Goal: Information Seeking & Learning: Learn about a topic

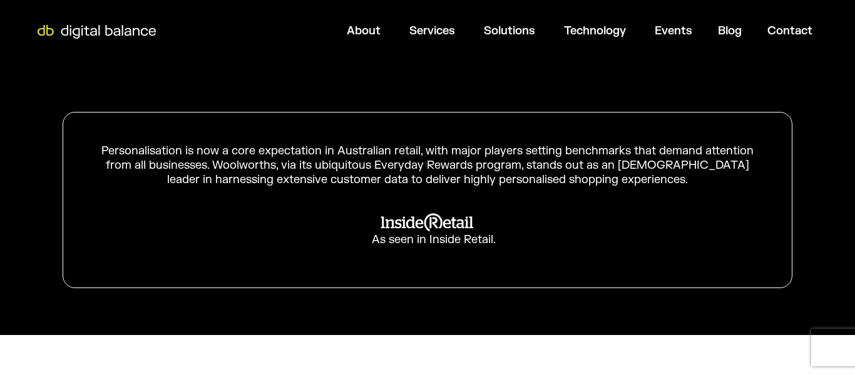
scroll to position [136, 0]
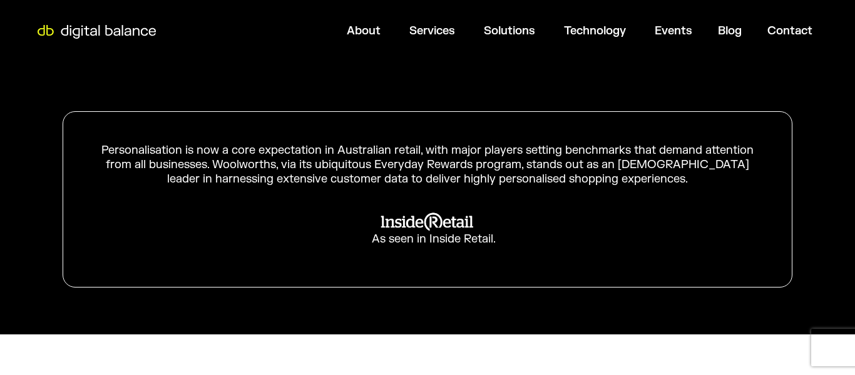
click at [351, 162] on div "Personalisation is now a core expectation in Australian retail, with major play…" at bounding box center [427, 165] width 666 height 44
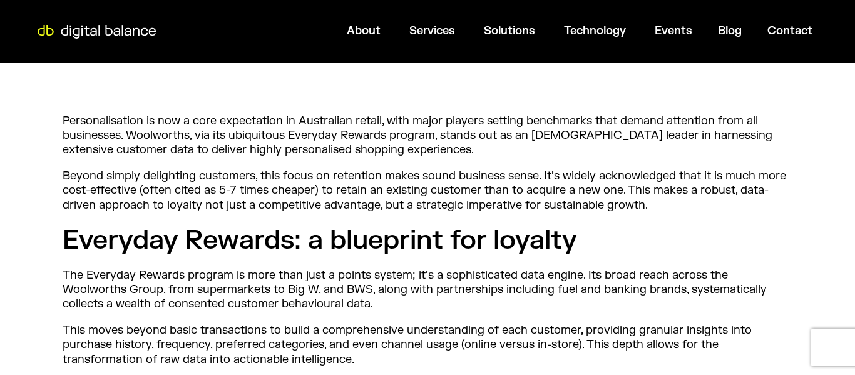
scroll to position [507, 0]
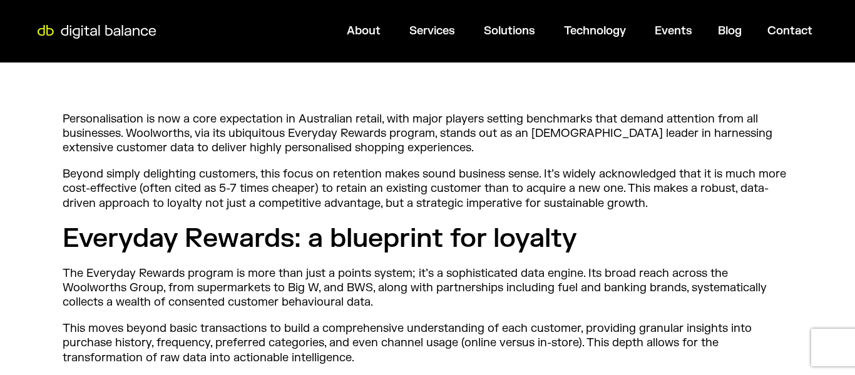
click at [332, 231] on h2 "Everyday Rewards: a blueprint for loyalty" at bounding box center [428, 239] width 730 height 34
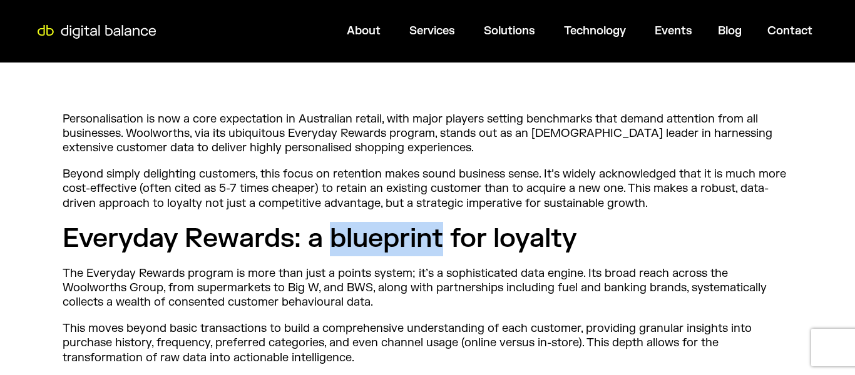
click at [332, 231] on h2 "Everyday Rewards: a blueprint for loyalty" at bounding box center [428, 239] width 730 height 34
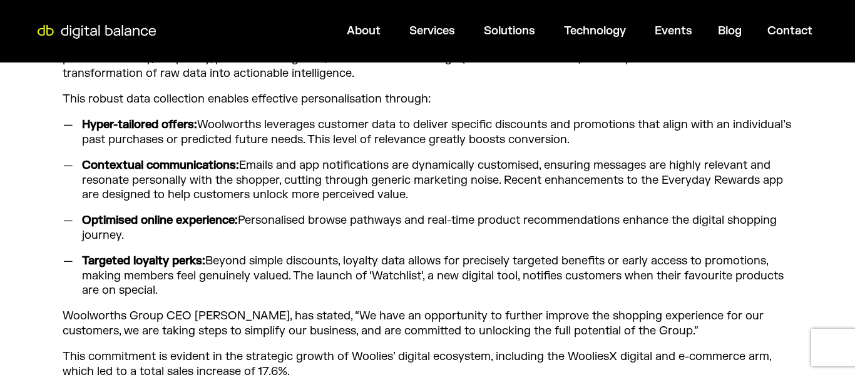
scroll to position [802, 0]
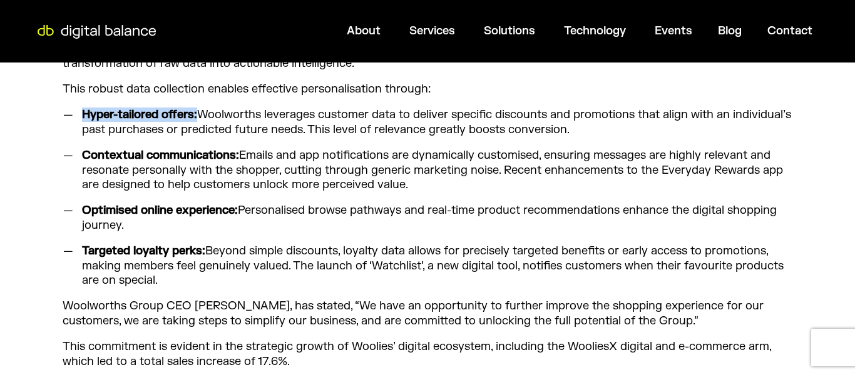
drag, startPoint x: 198, startPoint y: 115, endPoint x: 56, endPoint y: 110, distance: 142.1
copy strong "Hyper-tailored offers:"
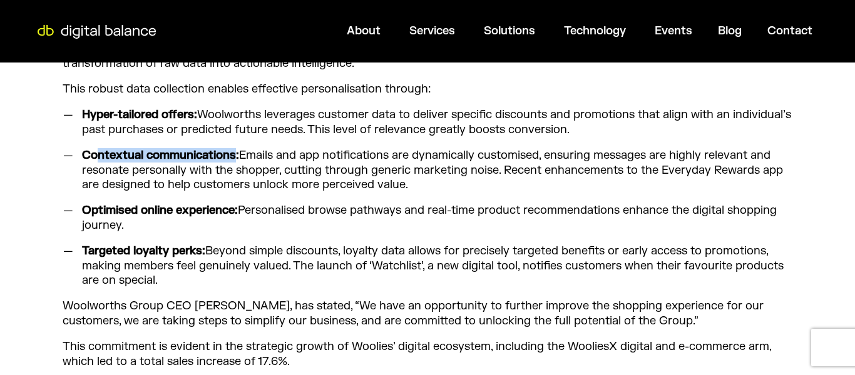
drag, startPoint x: 237, startPoint y: 155, endPoint x: 96, endPoint y: 150, distance: 140.3
click at [96, 150] on strong "Contextual communications:" at bounding box center [160, 155] width 157 height 14
click at [228, 148] on strong "Contextual communications:" at bounding box center [160, 155] width 157 height 14
drag, startPoint x: 240, startPoint y: 153, endPoint x: 72, endPoint y: 147, distance: 168.4
click at [72, 147] on ul "Hyper-tailored offers: Woolworths leverages customer data to deliver specific d…" at bounding box center [428, 198] width 730 height 180
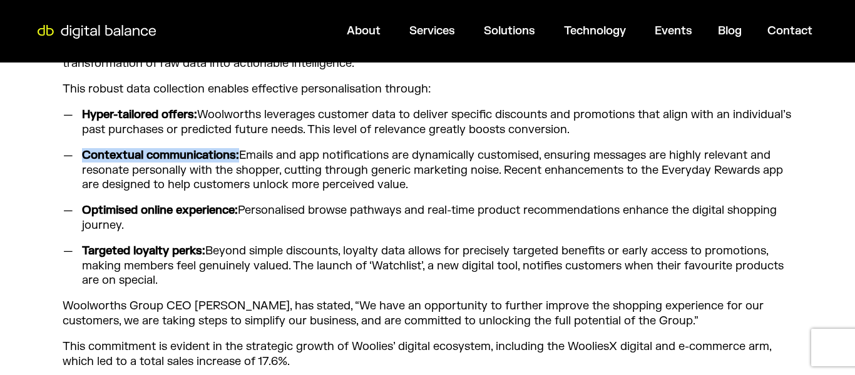
copy strong "Contextual communications:"
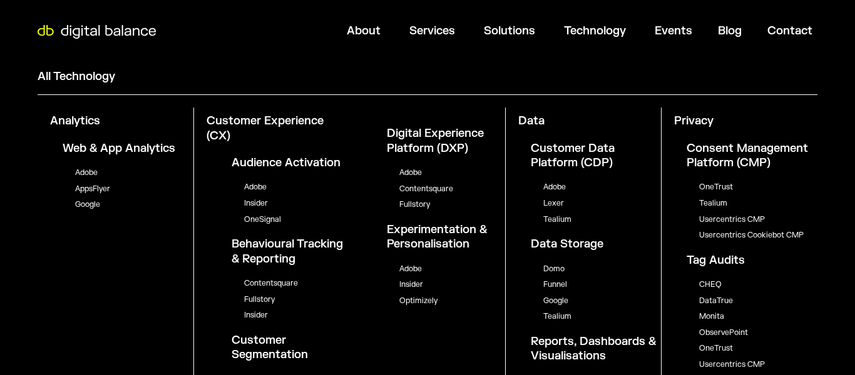
scroll to position [27, 0]
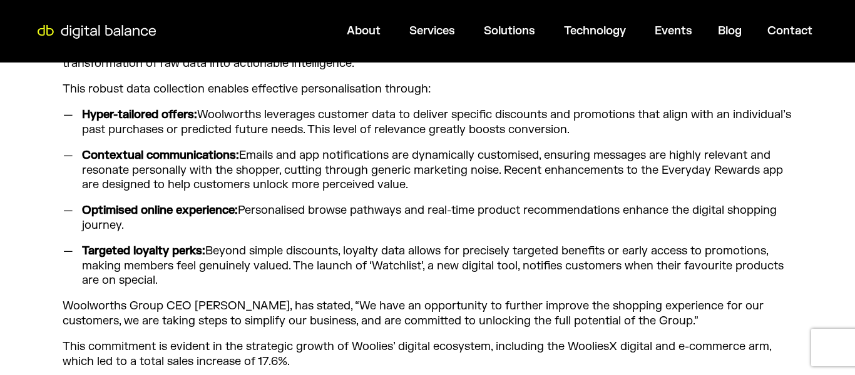
click at [233, 203] on strong "Optimised online experience:" at bounding box center [160, 210] width 156 height 14
drag, startPoint x: 238, startPoint y: 211, endPoint x: 69, endPoint y: 210, distance: 169.6
click at [76, 210] on li "Optimised online experience: Personalised browse pathways and real-time product…" at bounding box center [434, 217] width 716 height 29
copy strong "Optimised online experience:"
drag, startPoint x: 204, startPoint y: 253, endPoint x: 83, endPoint y: 247, distance: 120.9
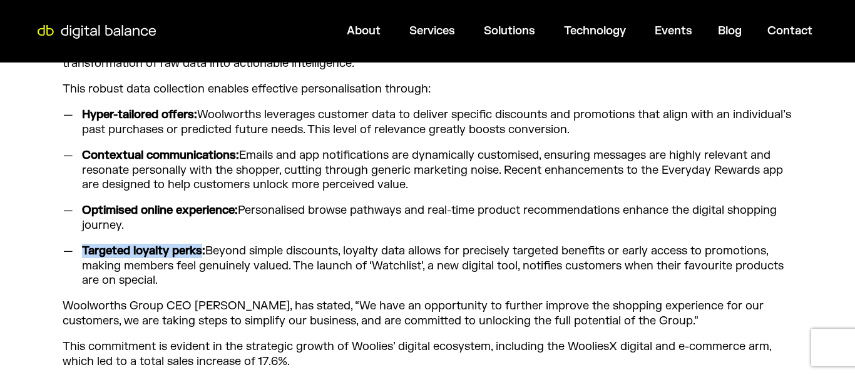
click at [83, 247] on strong "Targeted loyalty perks:" at bounding box center [143, 251] width 123 height 14
copy strong "Targeted loyalty perks"
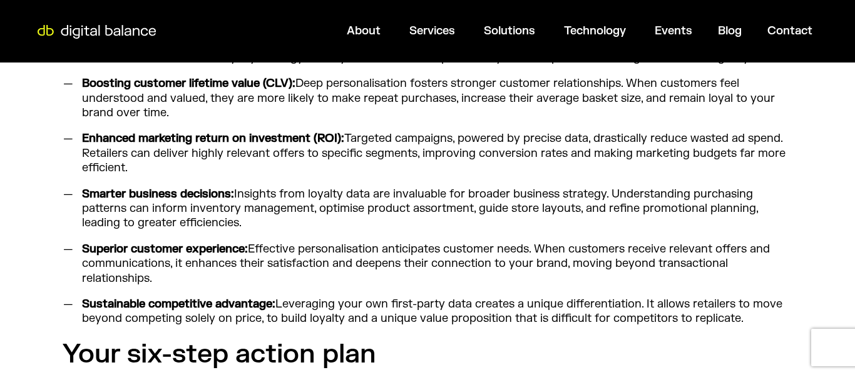
scroll to position [1175, 0]
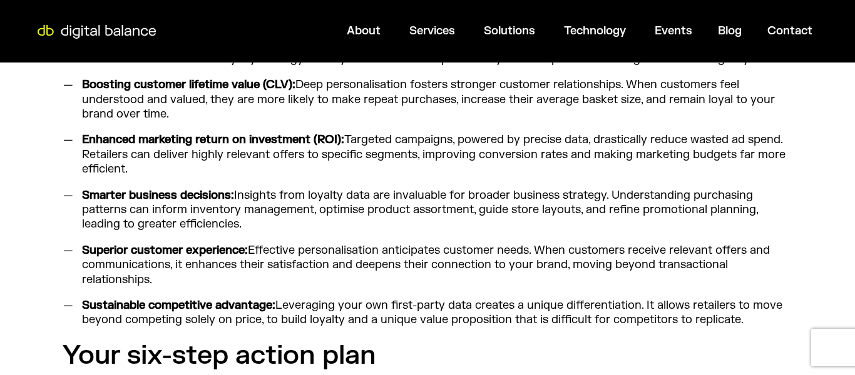
click at [200, 190] on strong "Smarter business decisions:" at bounding box center [158, 195] width 152 height 14
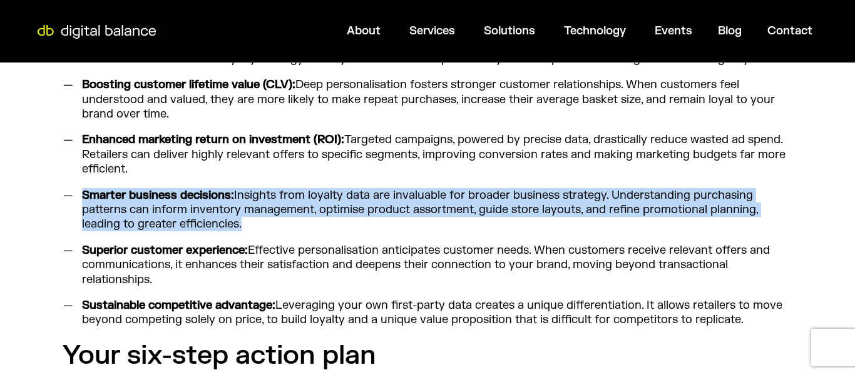
click at [177, 247] on strong "Superior customer experience:" at bounding box center [165, 250] width 166 height 14
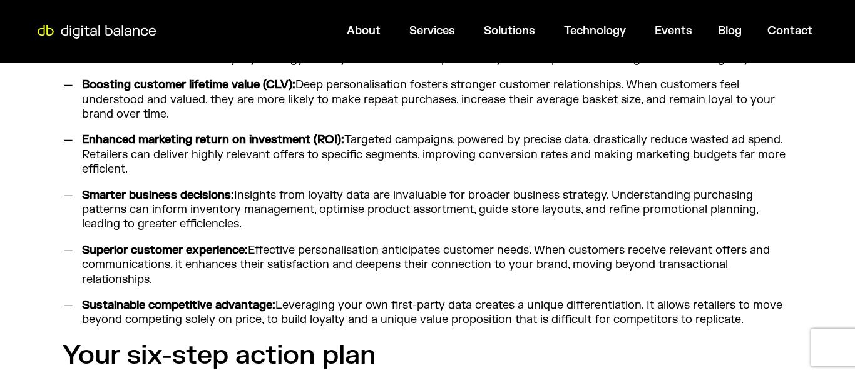
click at [177, 247] on strong "Superior customer experience:" at bounding box center [165, 250] width 166 height 14
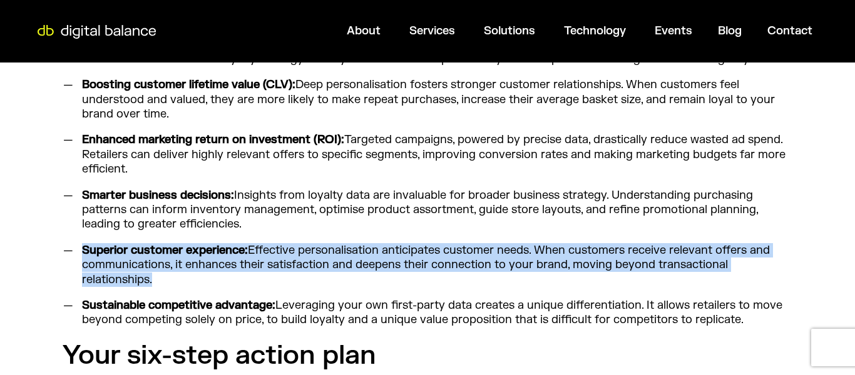
click at [177, 247] on strong "Superior customer experience:" at bounding box center [165, 250] width 166 height 14
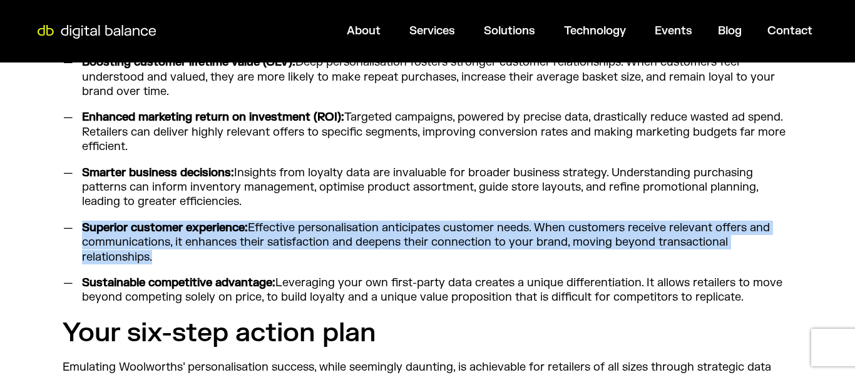
scroll to position [1202, 0]
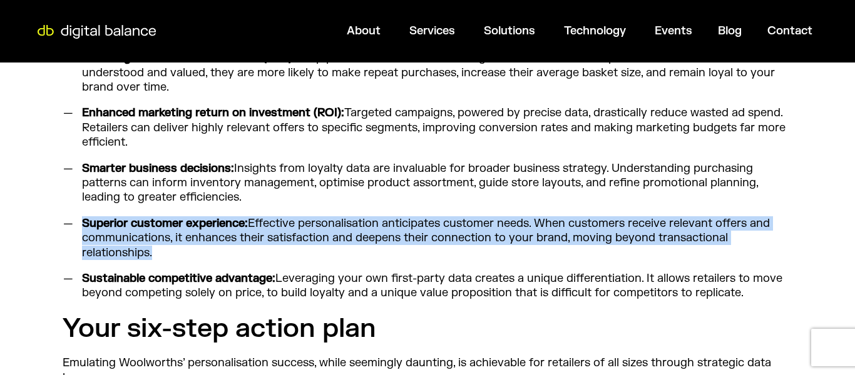
click at [174, 226] on strong "Superior customer experience:" at bounding box center [165, 223] width 166 height 14
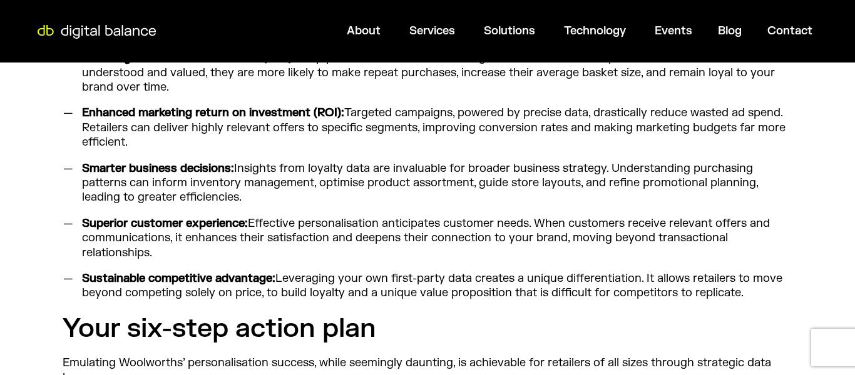
click at [174, 226] on strong "Superior customer experience:" at bounding box center [165, 223] width 166 height 14
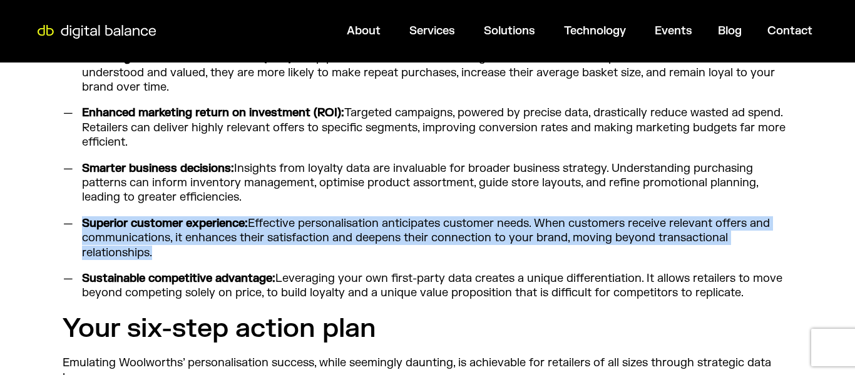
click at [172, 224] on strong "Superior customer experience:" at bounding box center [165, 223] width 166 height 14
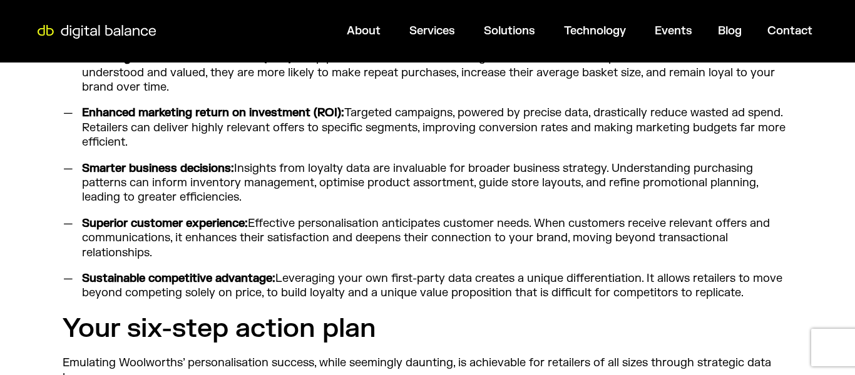
click at [172, 224] on strong "Superior customer experience:" at bounding box center [165, 223] width 166 height 14
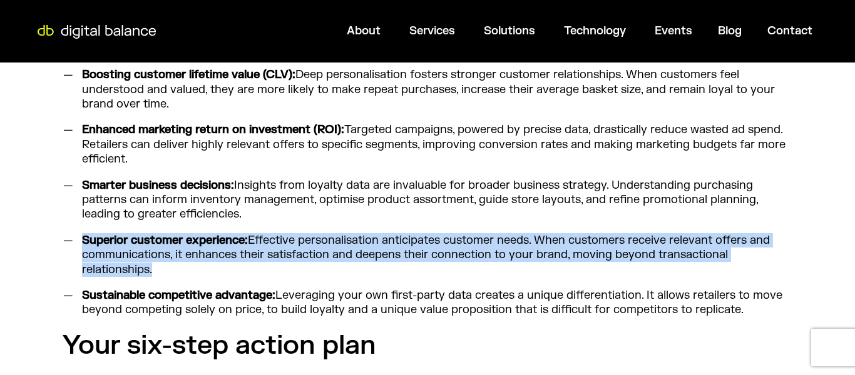
scroll to position [1182, 0]
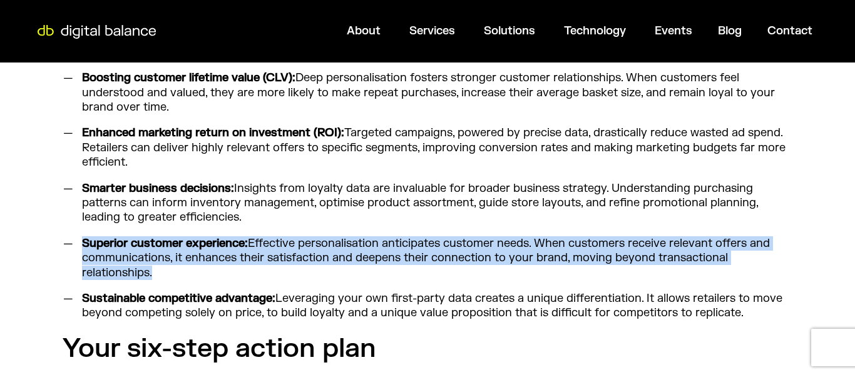
click at [168, 296] on strong "Sustainable competitive advantage:" at bounding box center [178, 299] width 193 height 14
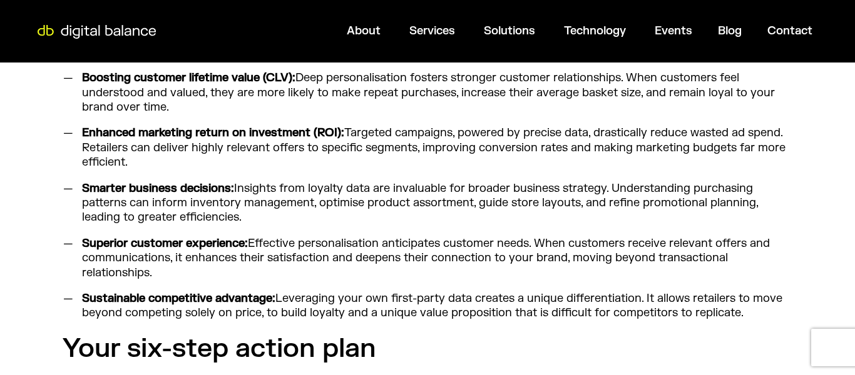
click at [168, 296] on strong "Sustainable competitive advantage:" at bounding box center [178, 299] width 193 height 14
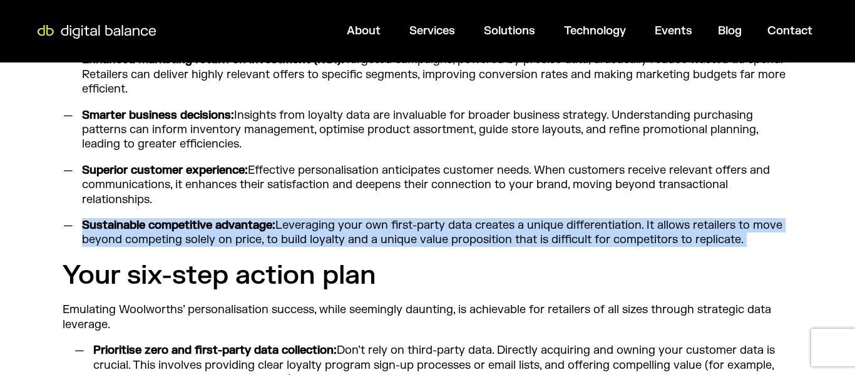
scroll to position [1256, 0]
